Goal: Navigation & Orientation: Find specific page/section

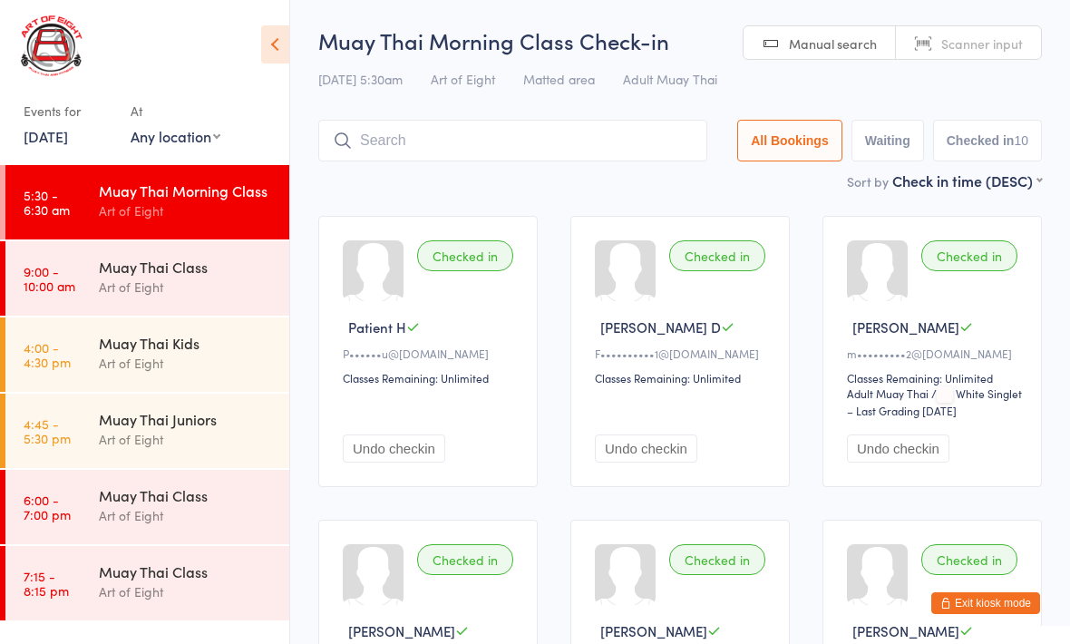
click at [1000, 601] on button "Exit kiosk mode" at bounding box center [985, 603] width 109 height 22
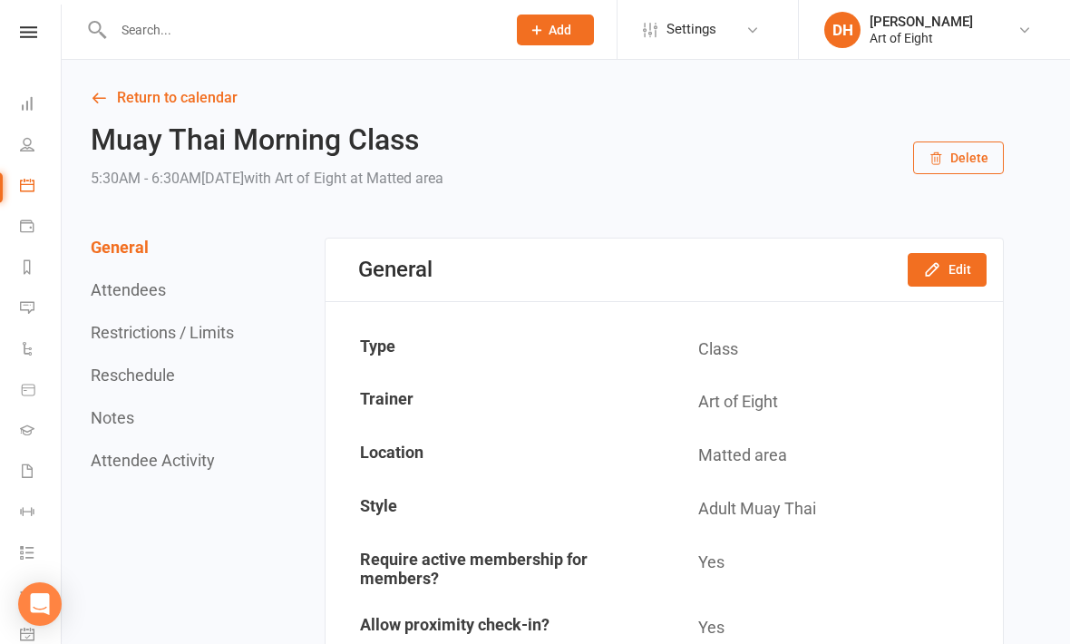
scroll to position [10, 2]
click at [31, 34] on icon at bounding box center [28, 30] width 17 height 12
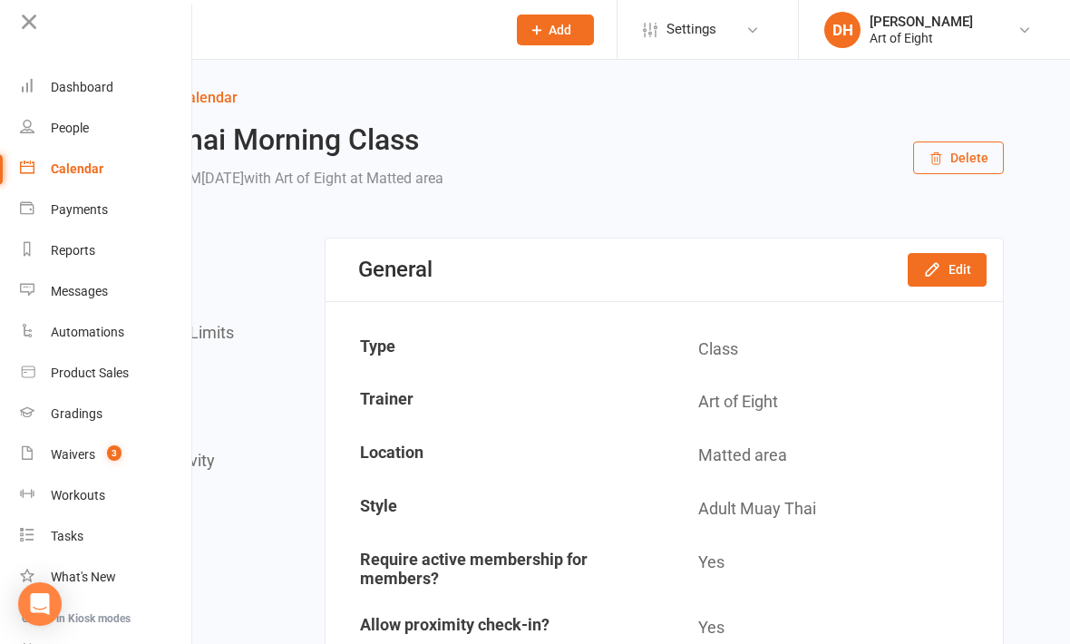
click at [92, 87] on div "Dashboard" at bounding box center [82, 87] width 63 height 15
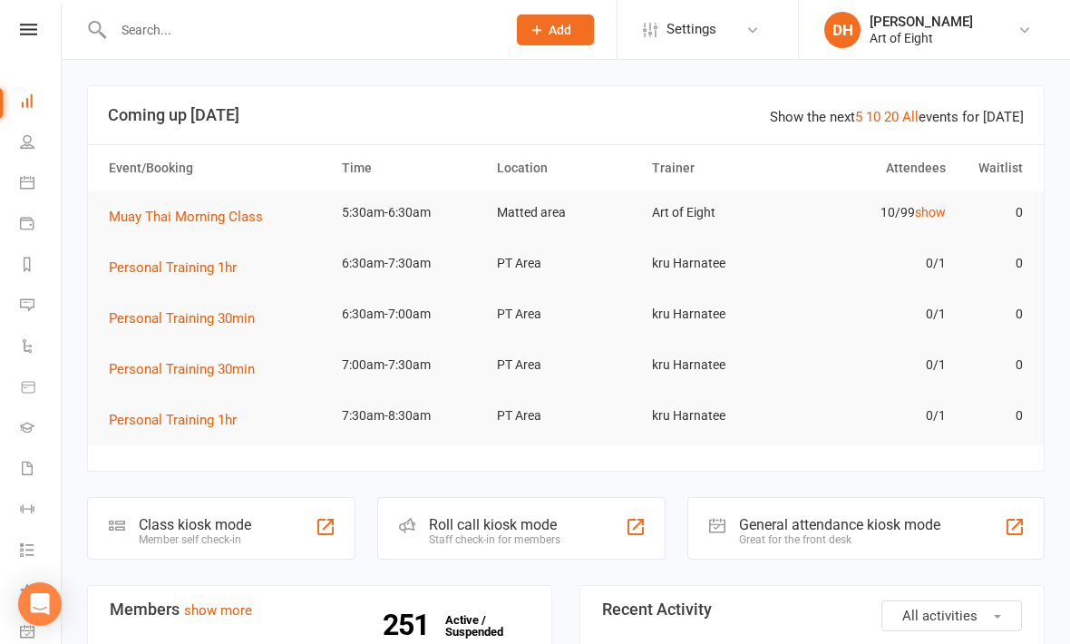
click at [27, 28] on icon at bounding box center [28, 30] width 17 height 12
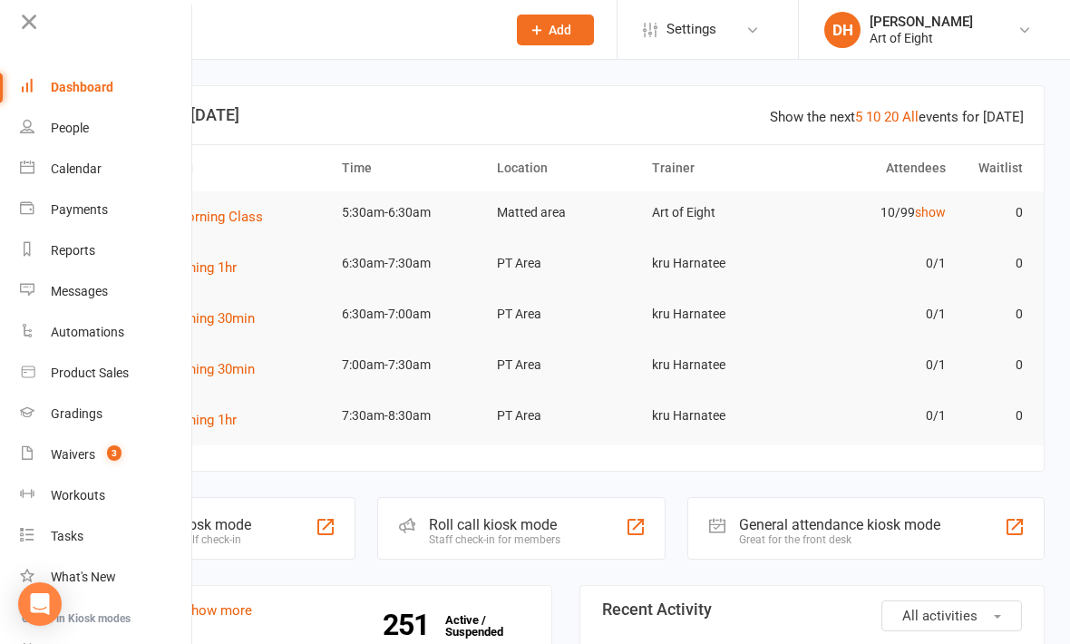
click at [70, 161] on div "Calendar" at bounding box center [76, 168] width 51 height 15
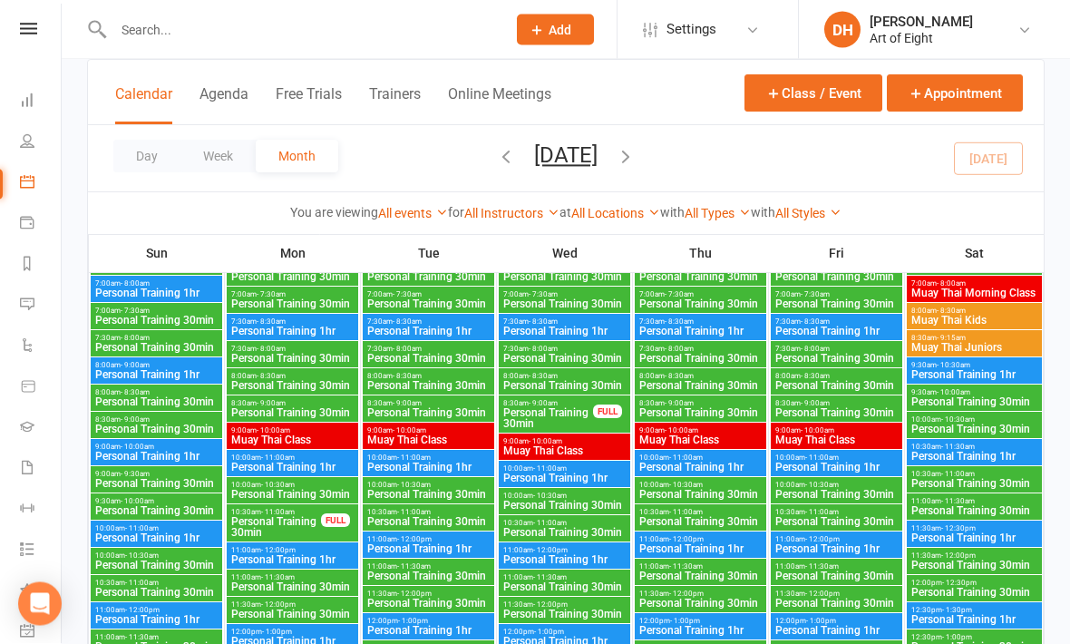
scroll to position [223, 0]
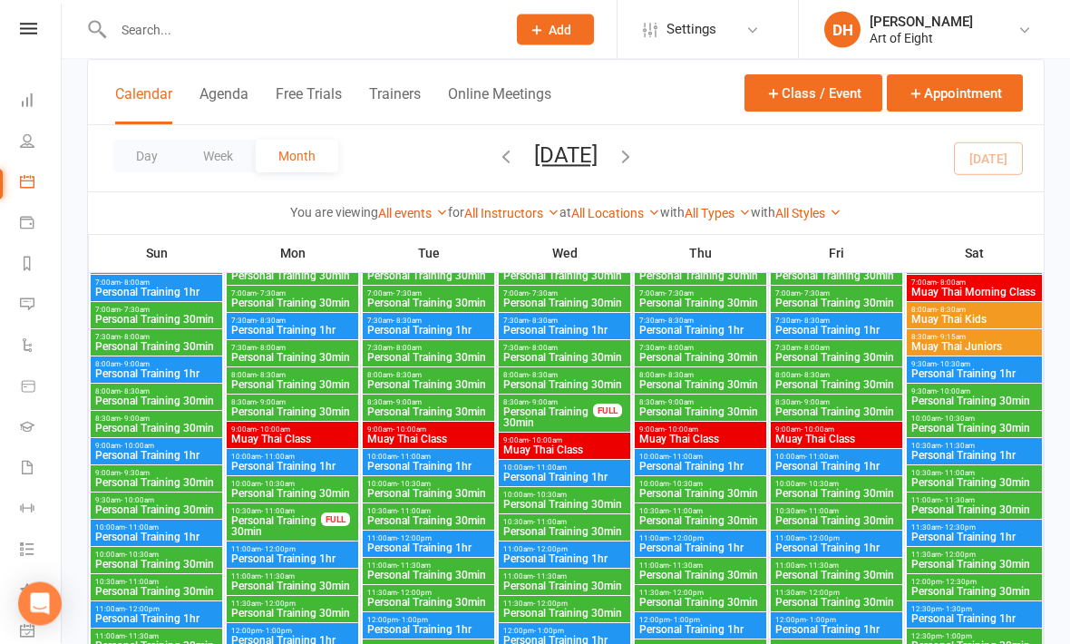
click at [615, 409] on div "FULL" at bounding box center [607, 411] width 29 height 14
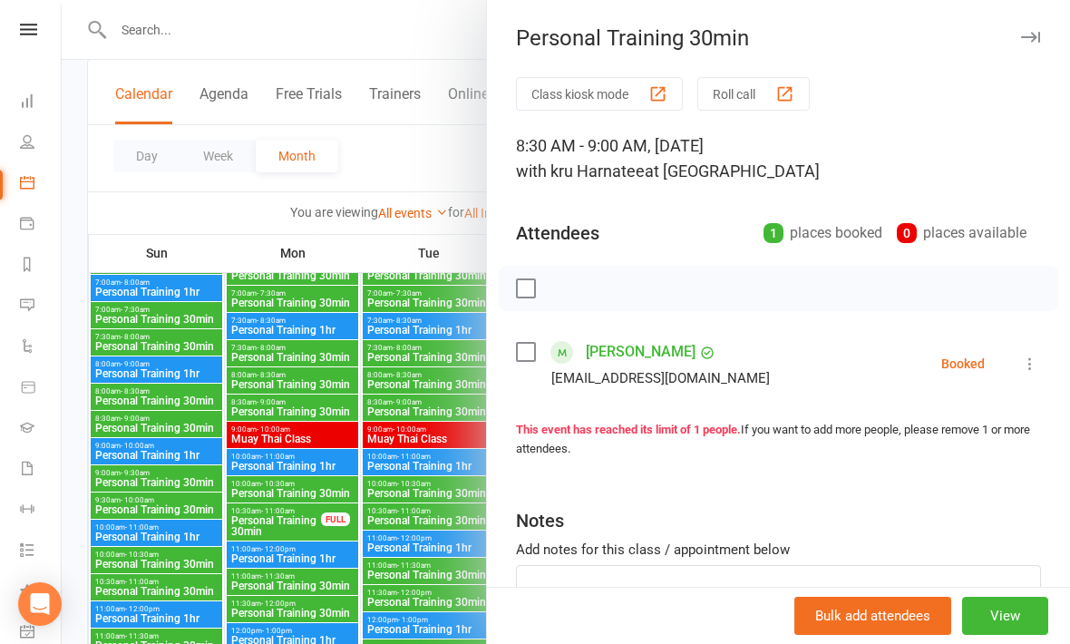
click at [1033, 39] on icon "button" at bounding box center [1030, 37] width 19 height 11
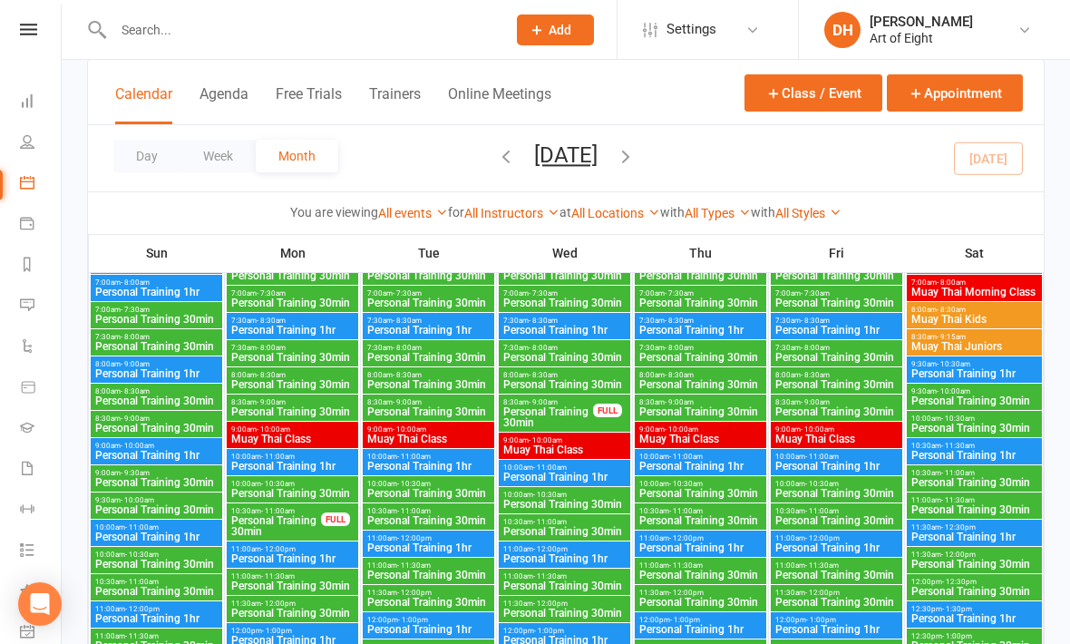
click at [36, 25] on icon at bounding box center [28, 30] width 17 height 12
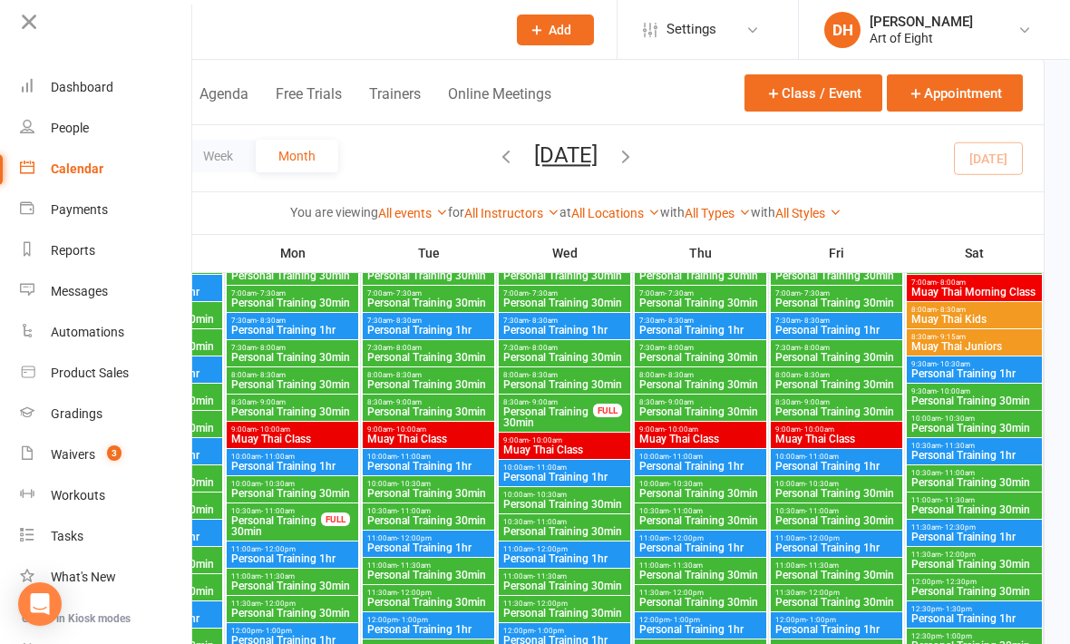
click at [96, 95] on link "Dashboard" at bounding box center [105, 87] width 171 height 41
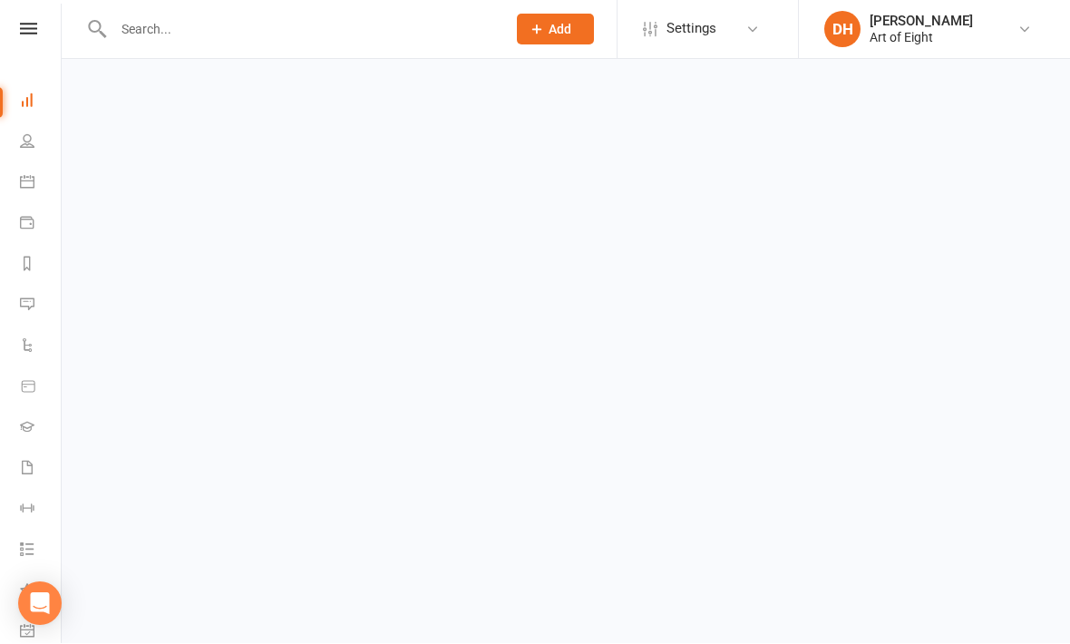
scroll to position [1, 0]
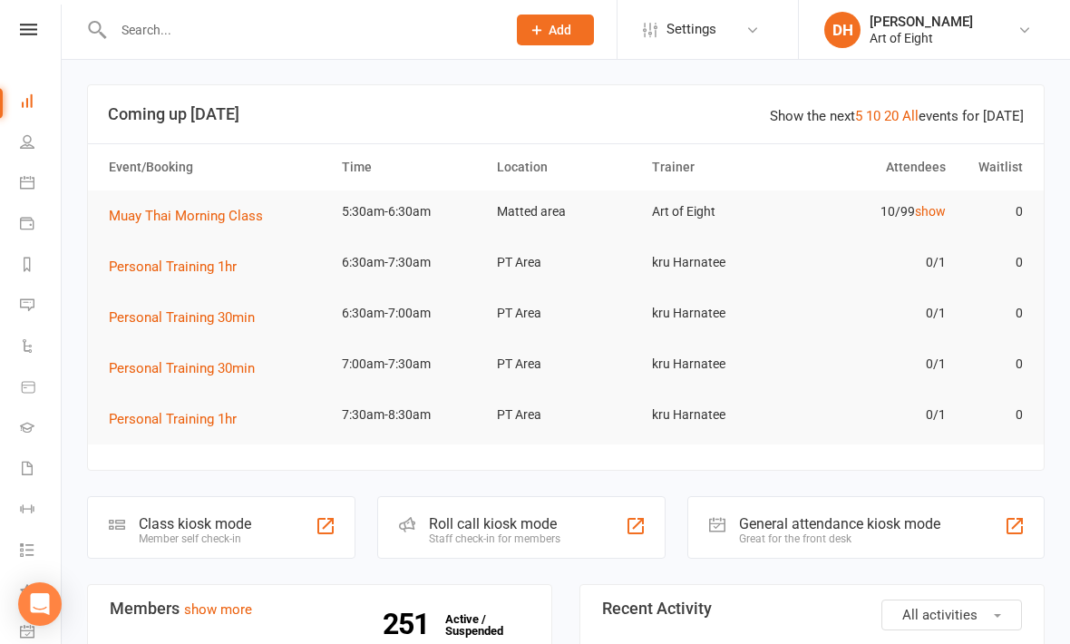
click at [502, 522] on div "Roll call kiosk mode" at bounding box center [494, 523] width 131 height 17
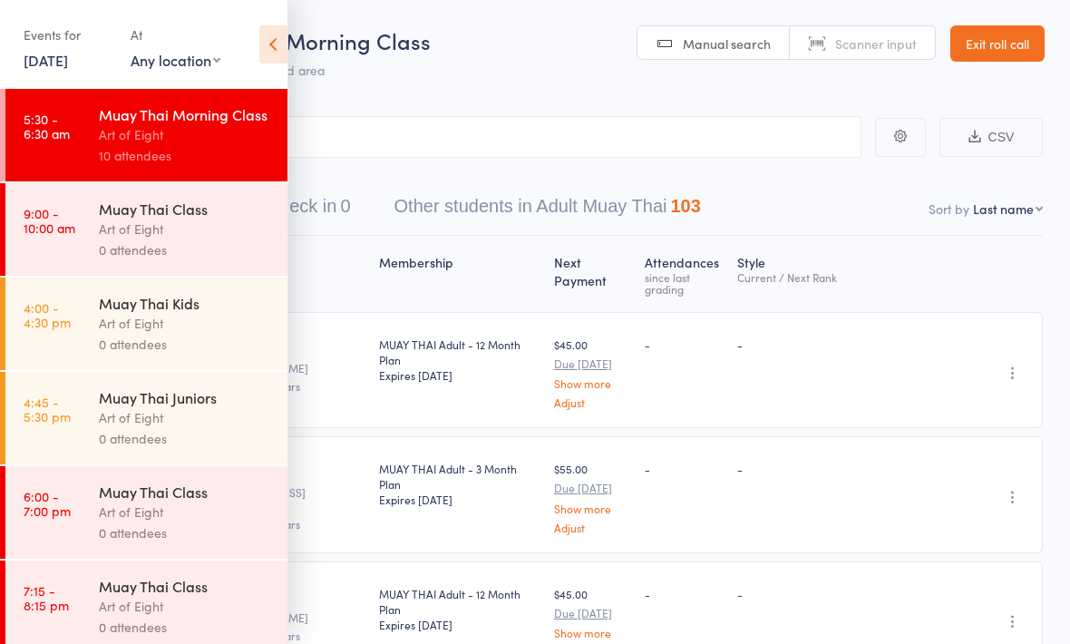
click at [1004, 45] on link "Exit roll call" at bounding box center [997, 43] width 94 height 36
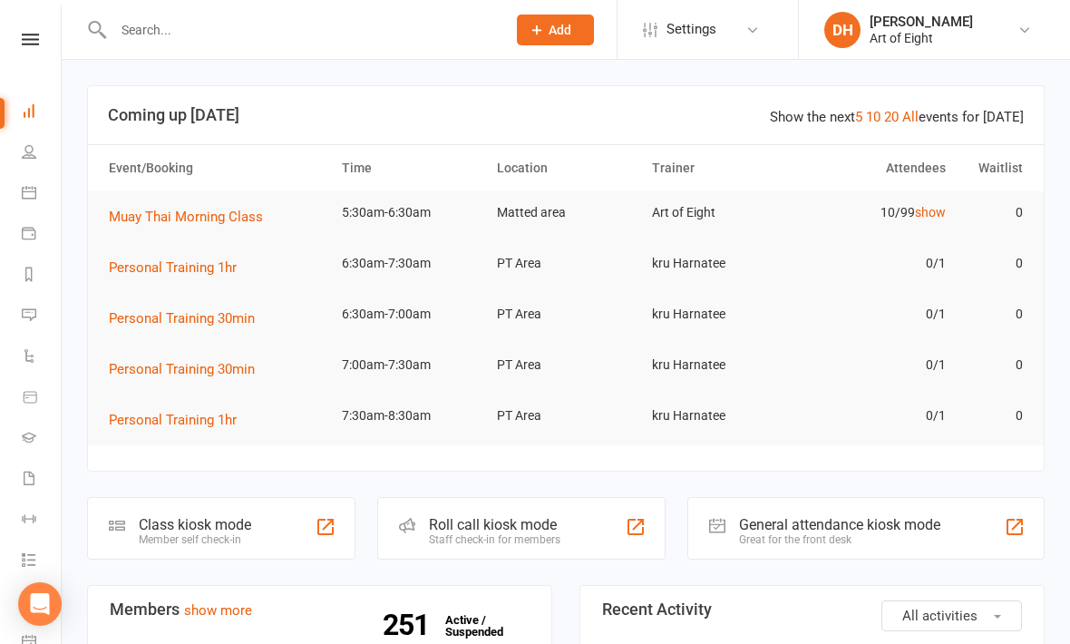
click at [221, 517] on div "Class kiosk mode" at bounding box center [195, 524] width 112 height 17
